Goal: Information Seeking & Learning: Find specific fact

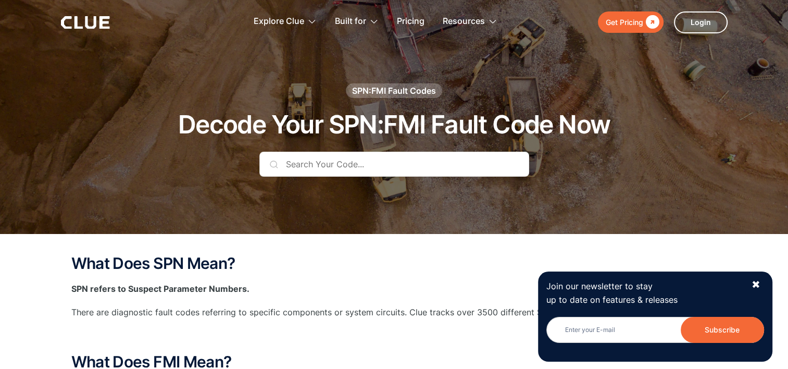
click at [322, 168] on input "text" at bounding box center [394, 164] width 270 height 25
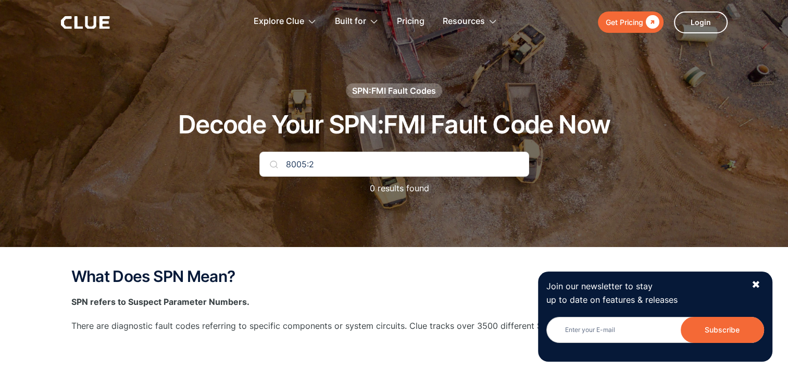
click at [327, 164] on input "8005:2" at bounding box center [394, 164] width 270 height 25
click at [756, 285] on div "✖" at bounding box center [756, 284] width 9 height 13
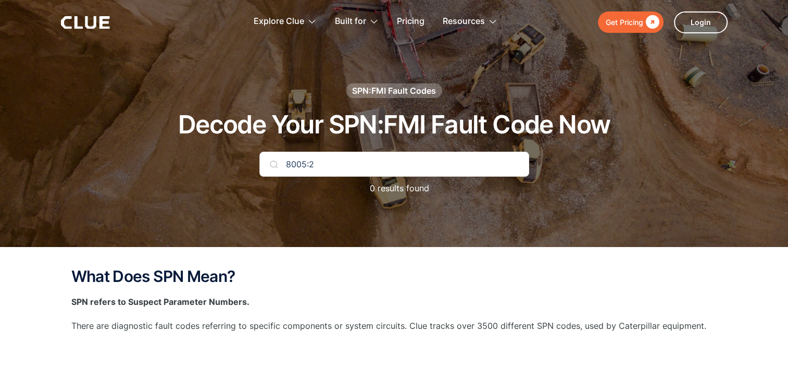
click at [328, 169] on input "8005:2" at bounding box center [394, 164] width 270 height 25
type input "8"
type input "s"
type input "SPN: 8005 FMI: 5"
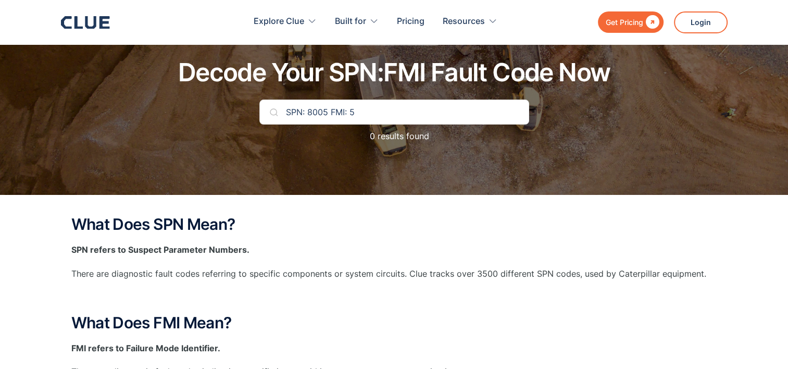
scroll to position [52, 0]
click at [364, 113] on input "SPN: 8005 FMI: 5" at bounding box center [394, 112] width 270 height 25
click at [271, 112] on img at bounding box center [274, 112] width 8 height 8
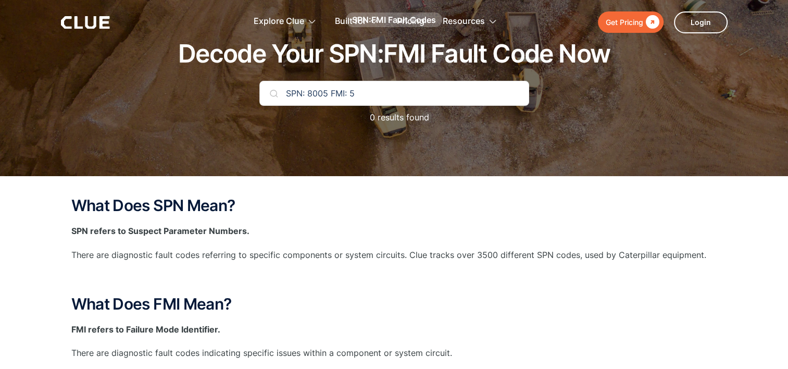
scroll to position [0, 0]
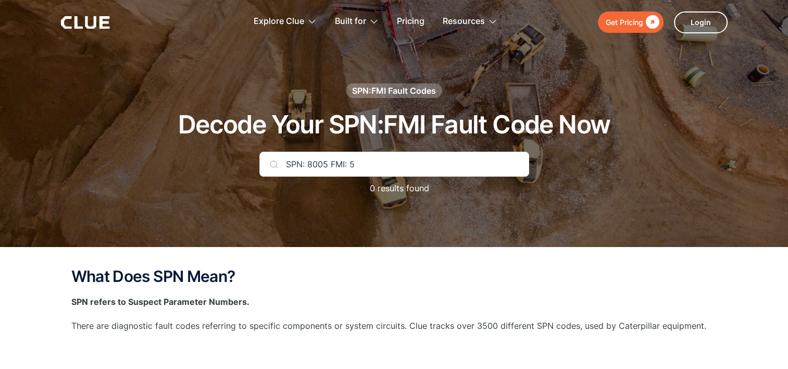
click at [273, 164] on img at bounding box center [274, 164] width 8 height 8
click at [362, 166] on input "SPN: 8005 FMI: 5" at bounding box center [394, 164] width 270 height 25
